Goal: Task Accomplishment & Management: Complete application form

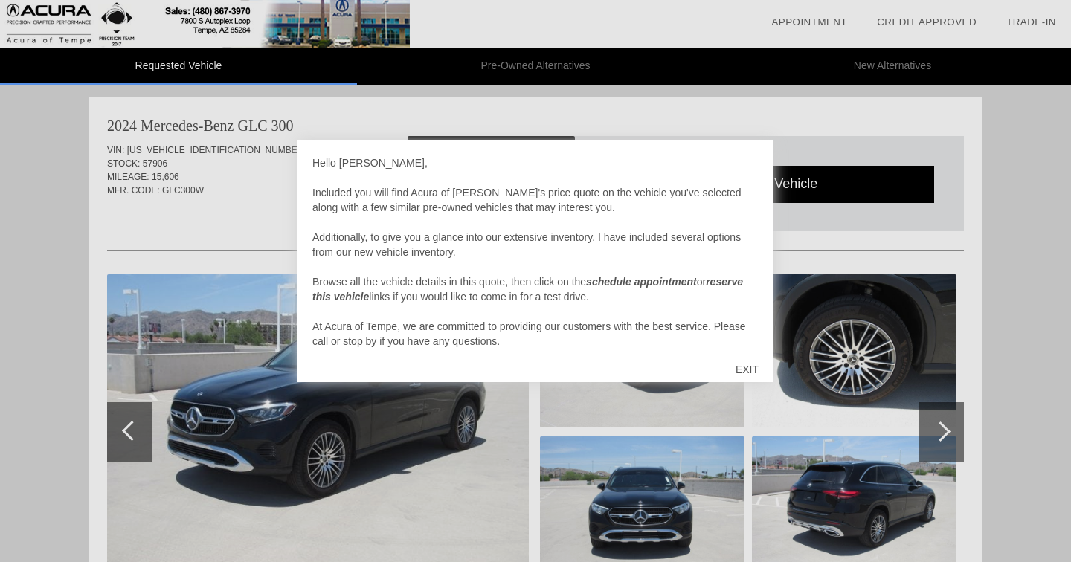
click at [745, 383] on div "EXIT" at bounding box center [747, 369] width 53 height 45
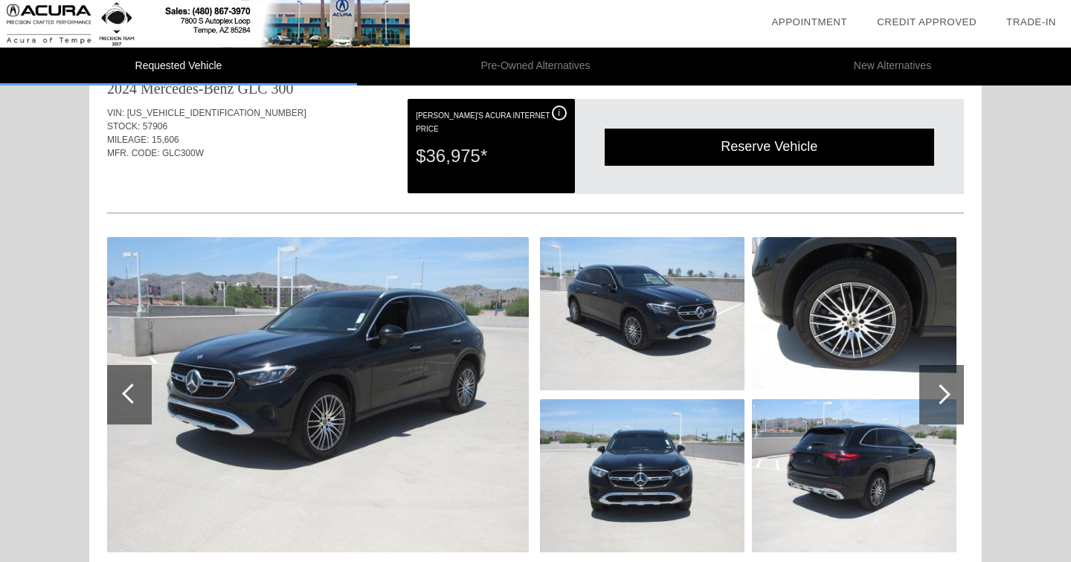
scroll to position [13, 0]
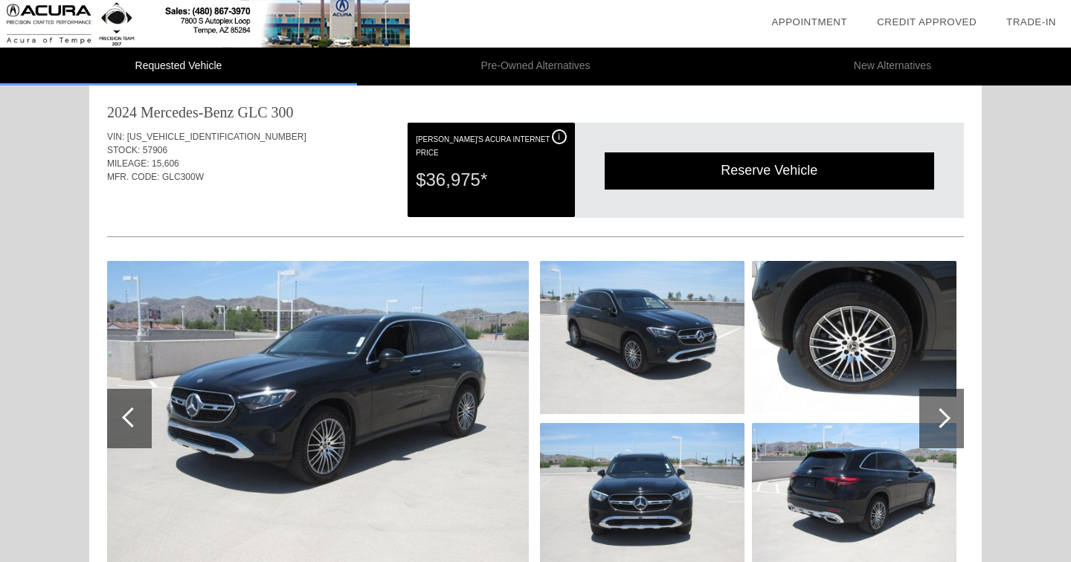
click at [504, 362] on img at bounding box center [318, 418] width 422 height 315
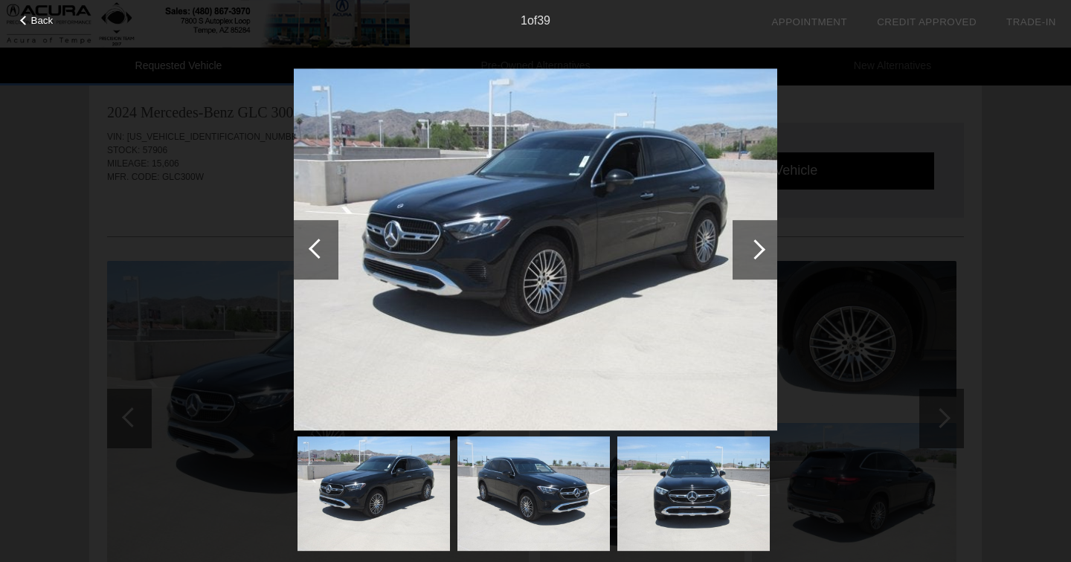
click at [769, 258] on div at bounding box center [755, 250] width 45 height 60
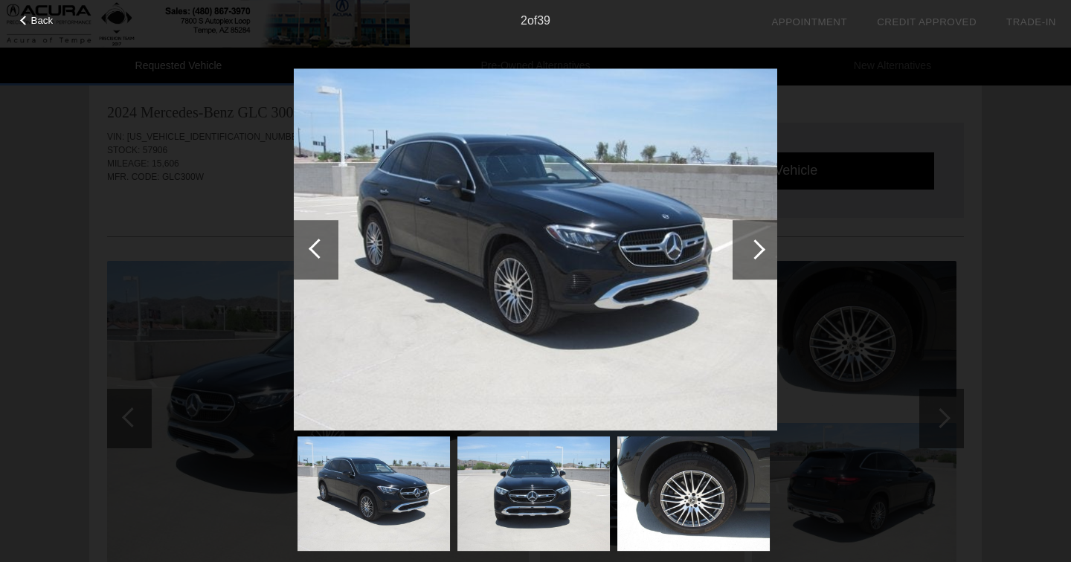
click at [769, 258] on div at bounding box center [755, 250] width 45 height 60
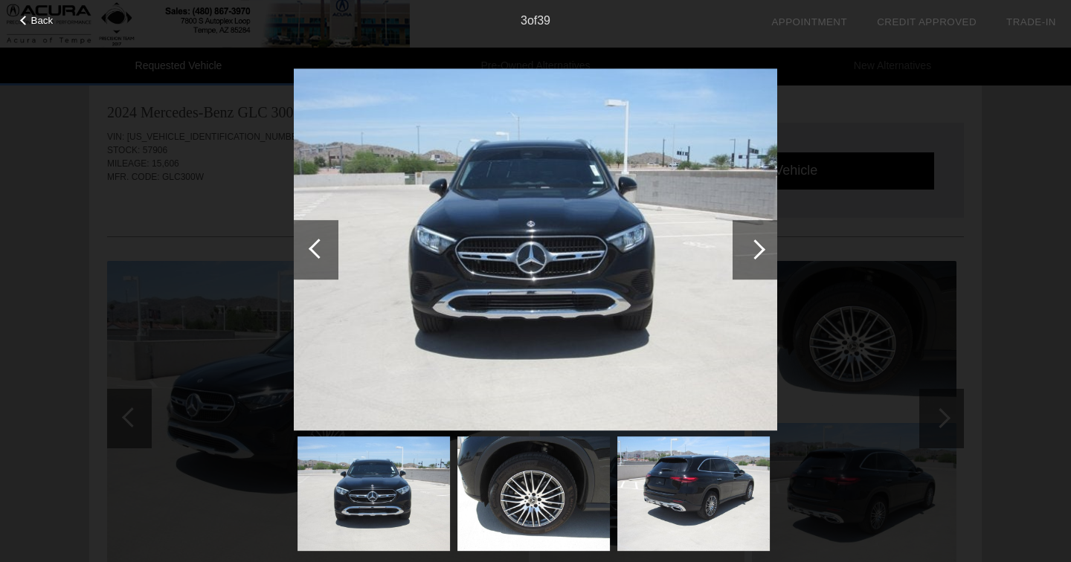
click at [769, 258] on div at bounding box center [755, 250] width 45 height 60
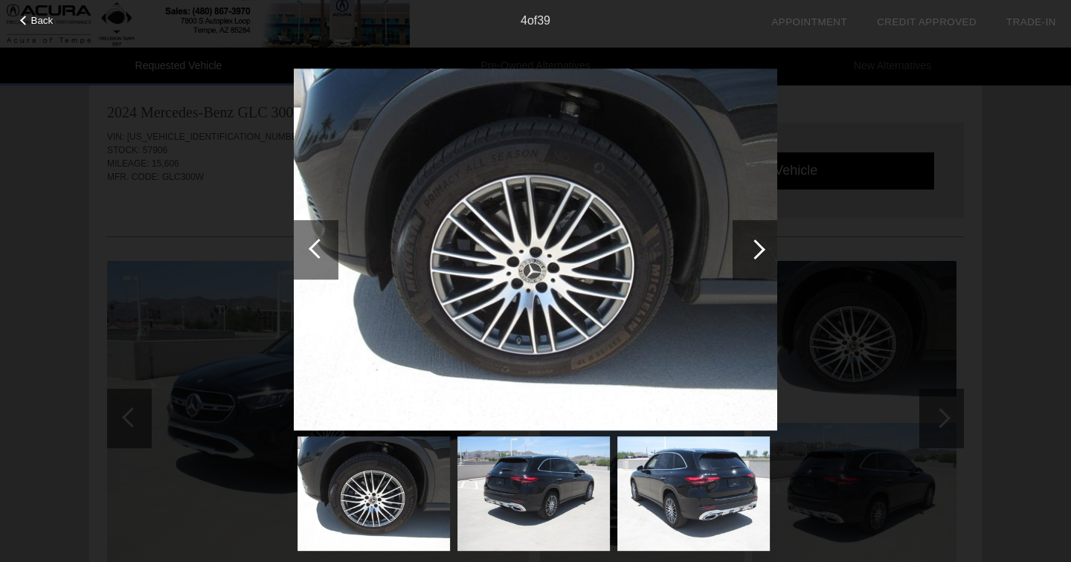
click at [769, 258] on div at bounding box center [755, 250] width 45 height 60
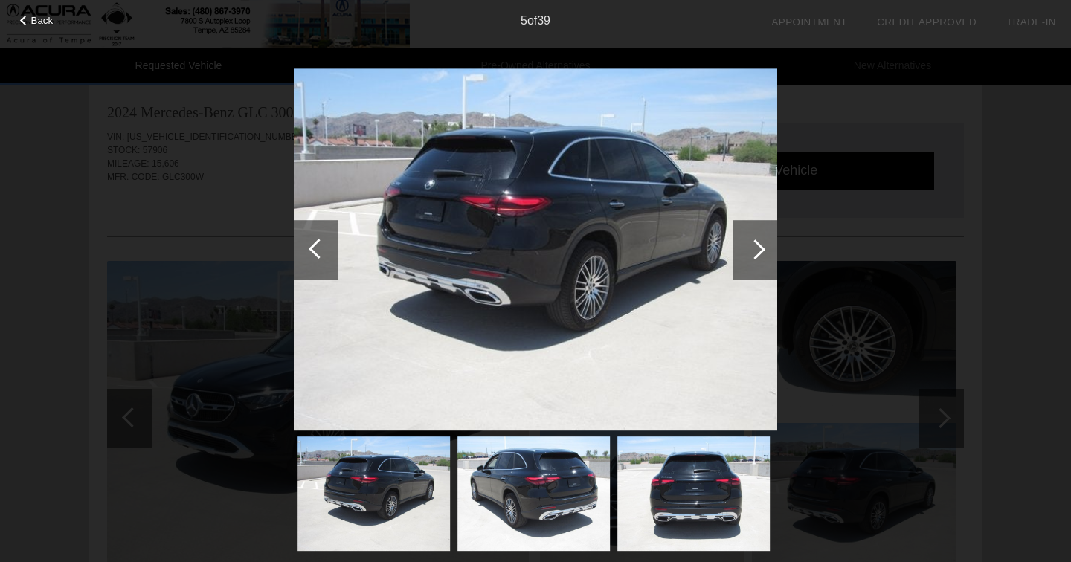
click at [769, 258] on div at bounding box center [755, 250] width 45 height 60
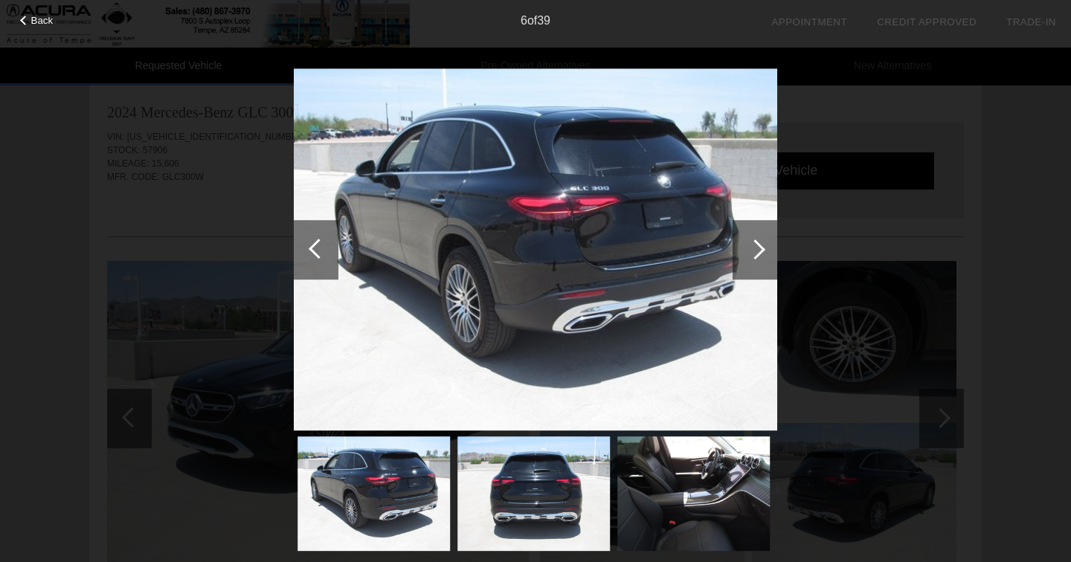
click at [769, 258] on div at bounding box center [755, 250] width 45 height 60
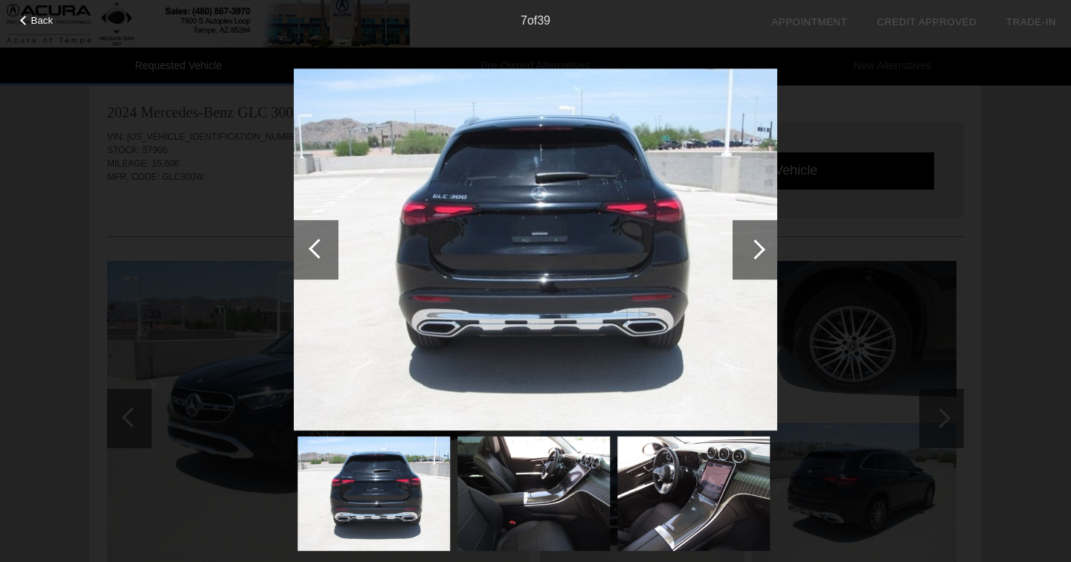
click at [769, 258] on div at bounding box center [755, 250] width 45 height 60
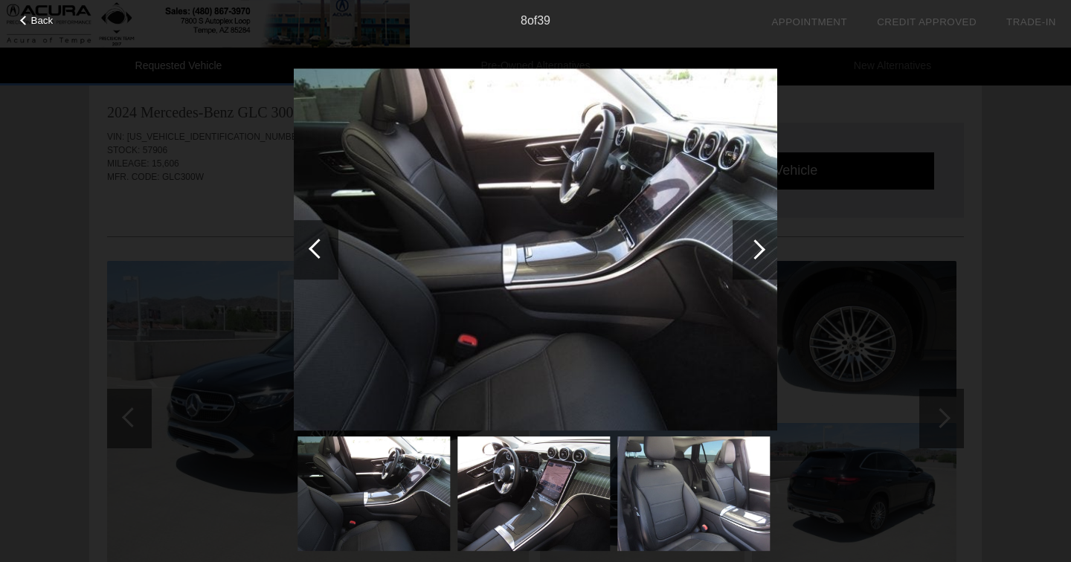
click at [769, 258] on div at bounding box center [755, 250] width 45 height 60
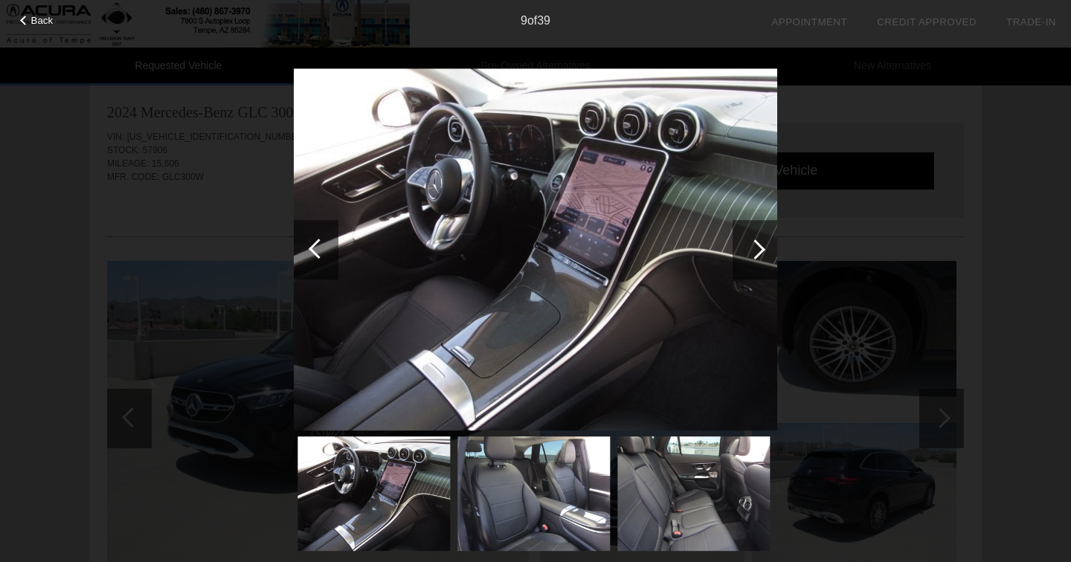
click at [769, 258] on div at bounding box center [755, 250] width 45 height 60
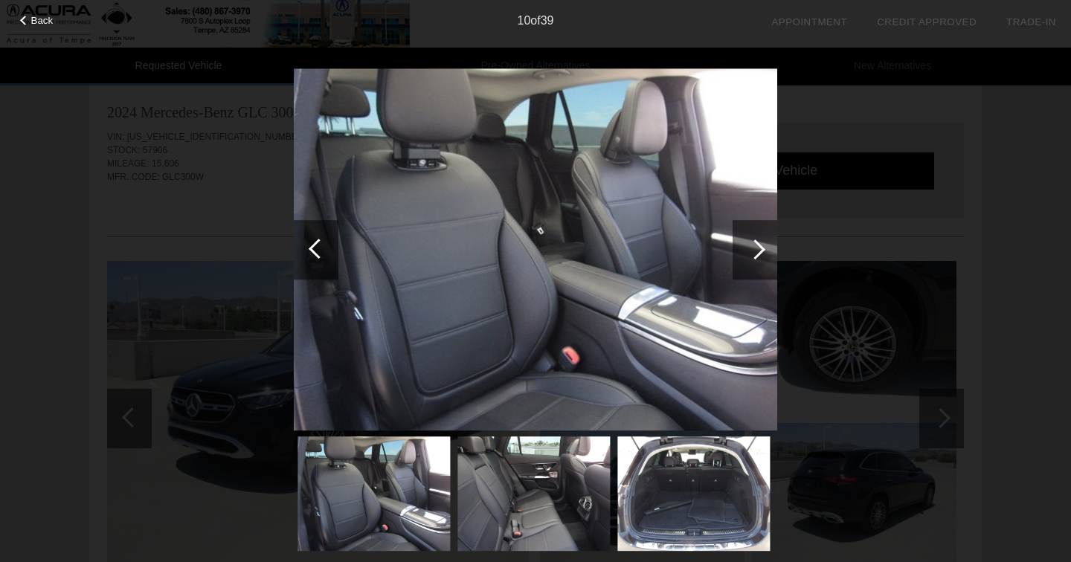
click at [769, 258] on div at bounding box center [755, 250] width 45 height 60
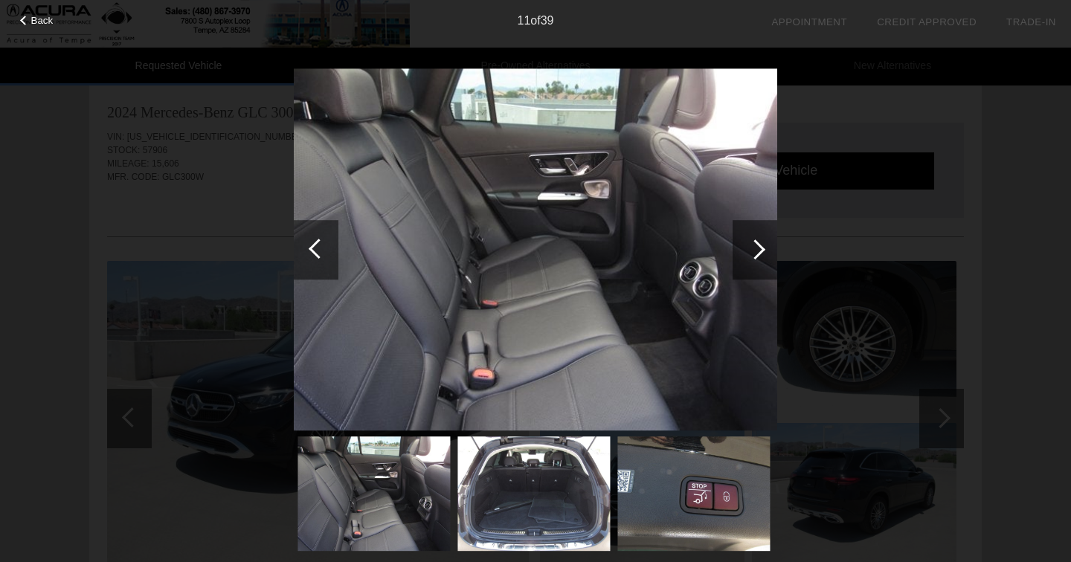
click at [769, 258] on div at bounding box center [755, 250] width 45 height 60
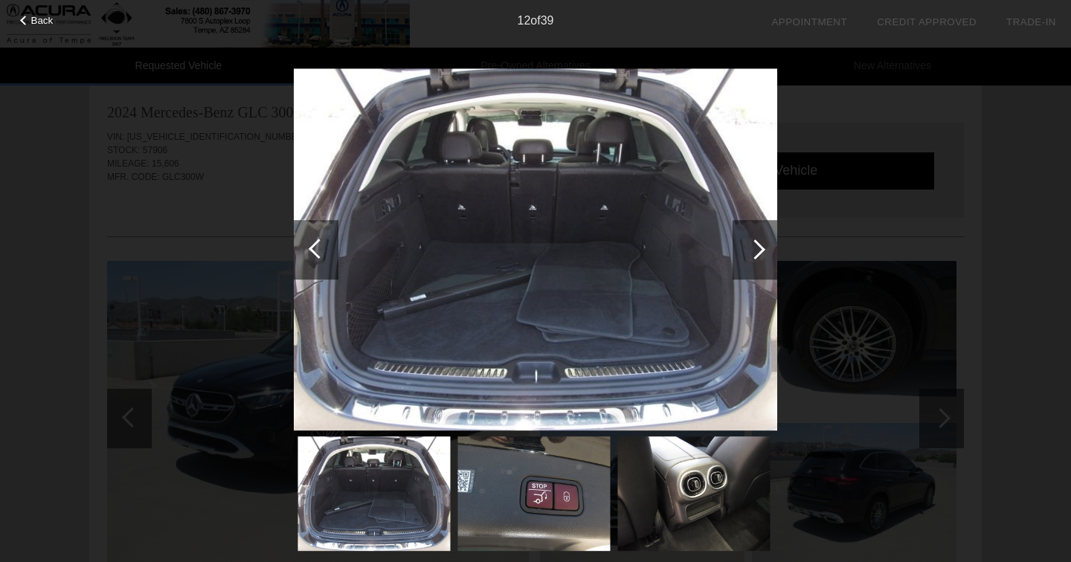
click at [769, 258] on div at bounding box center [755, 250] width 45 height 60
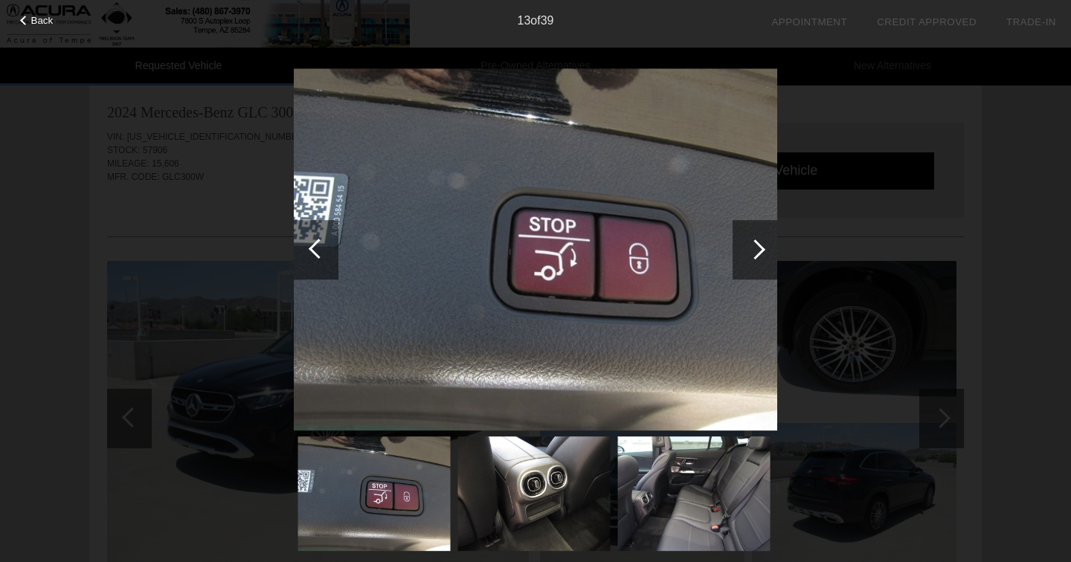
click at [769, 258] on div at bounding box center [755, 250] width 45 height 60
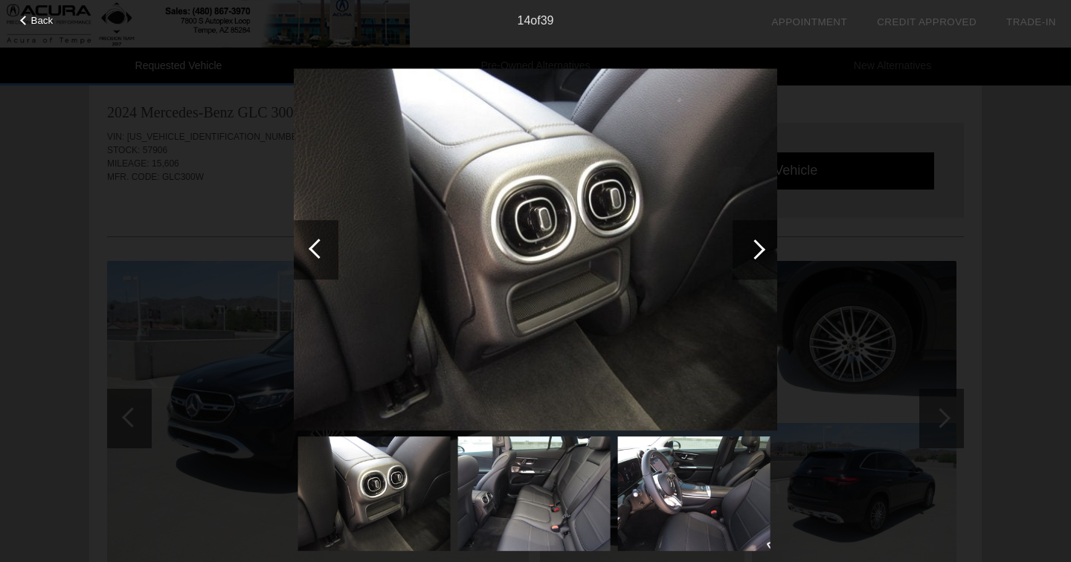
click at [769, 258] on div at bounding box center [755, 250] width 45 height 60
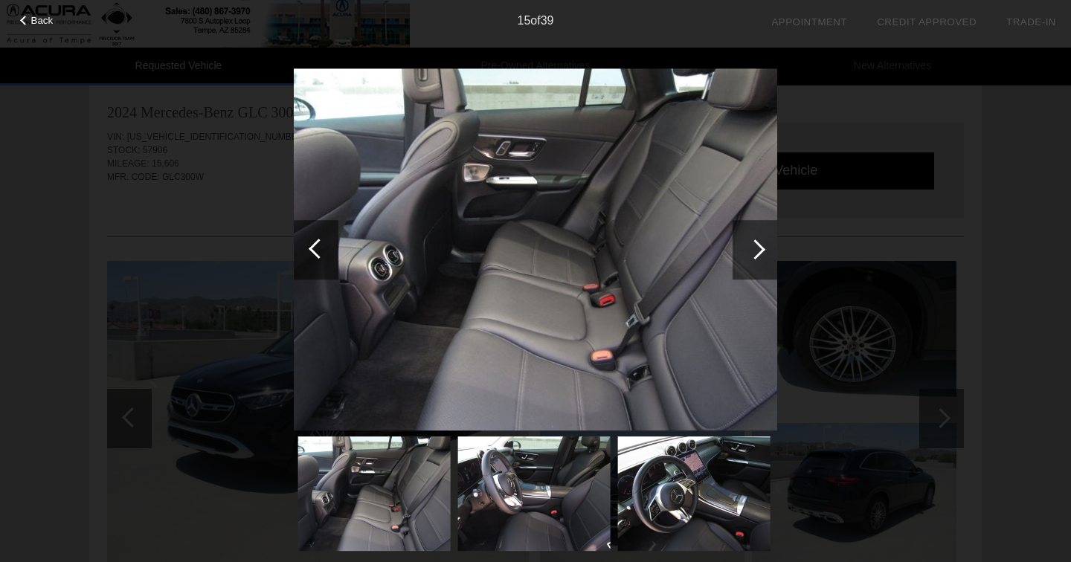
click at [769, 258] on div at bounding box center [755, 250] width 45 height 60
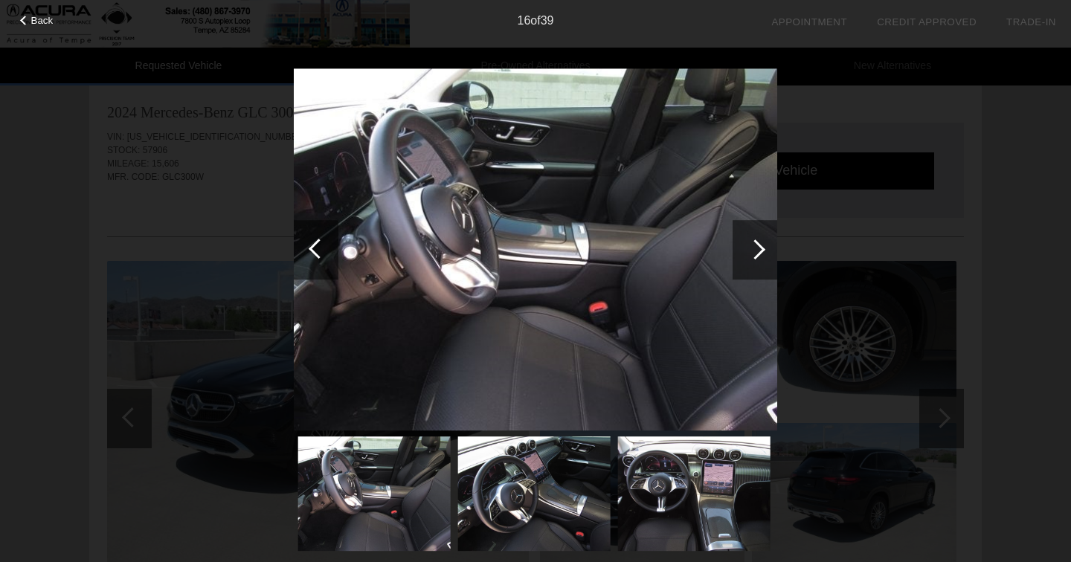
click at [769, 258] on div at bounding box center [755, 250] width 45 height 60
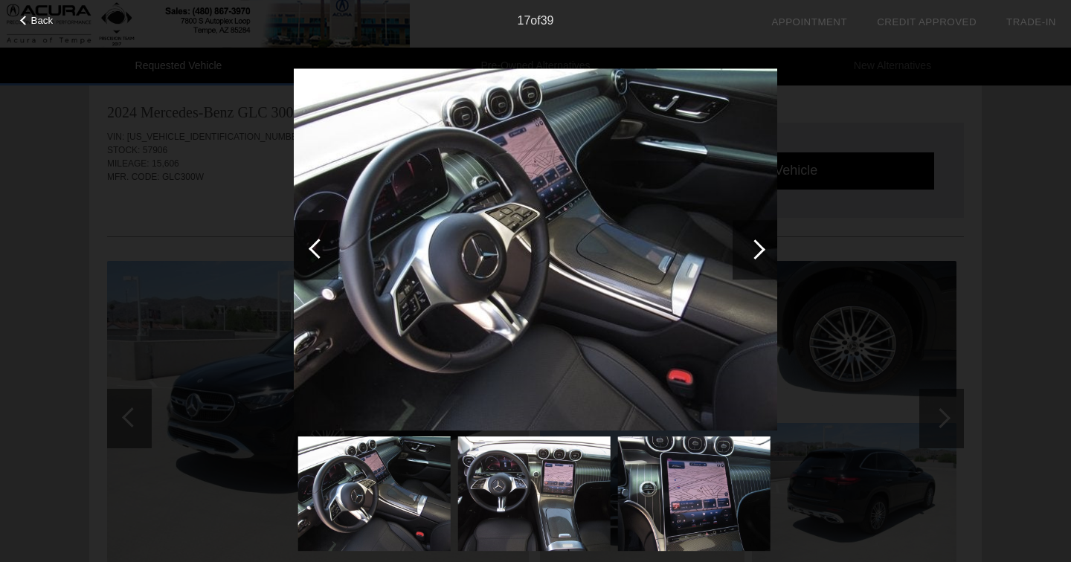
click at [769, 258] on div at bounding box center [755, 250] width 45 height 60
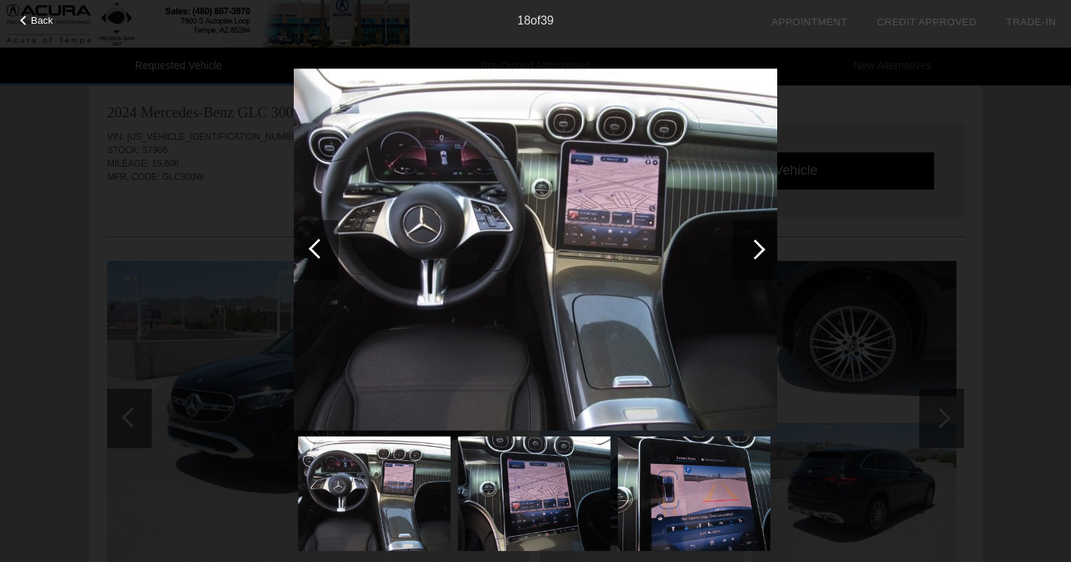
click at [769, 258] on div at bounding box center [755, 250] width 45 height 60
